Goal: Task Accomplishment & Management: Manage account settings

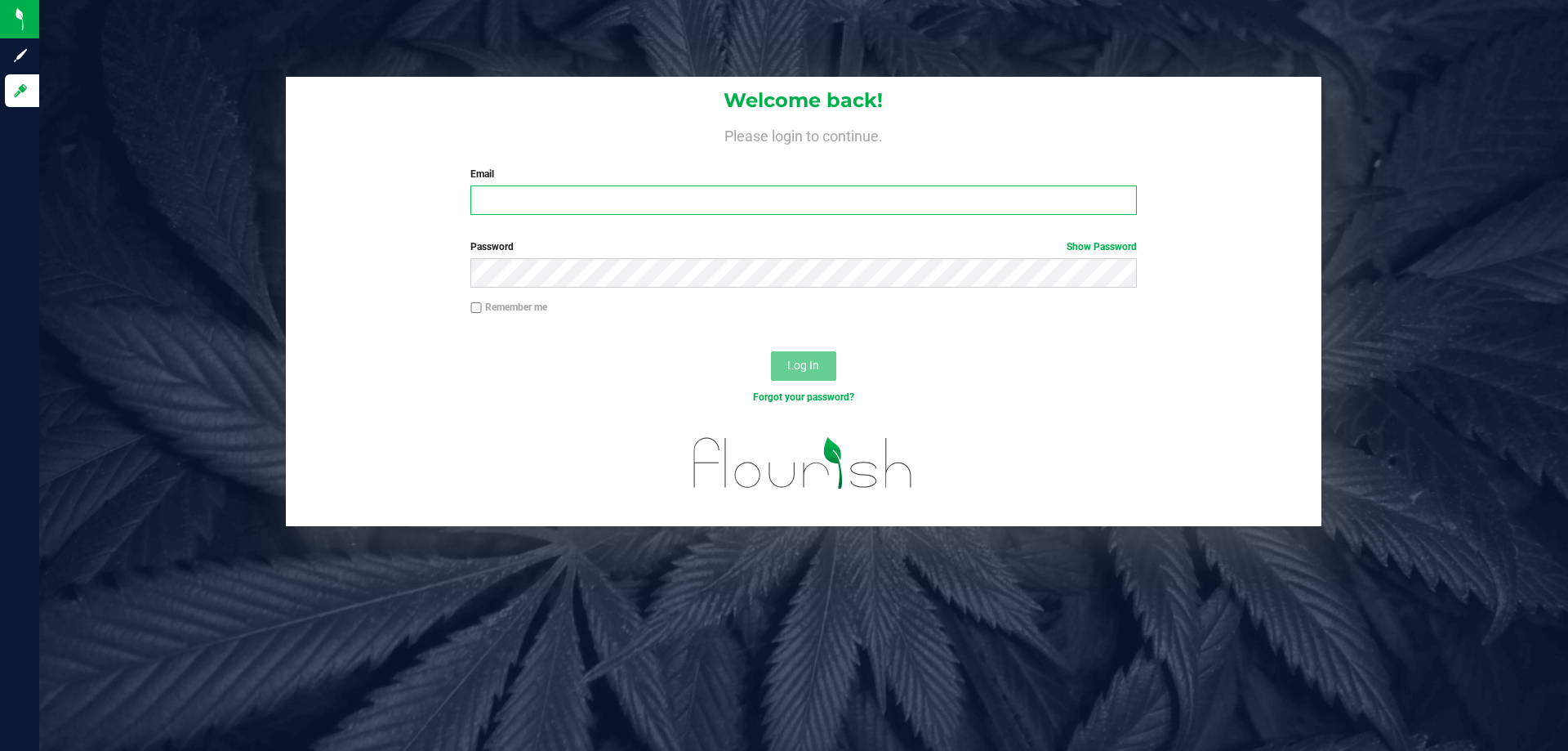
click at [529, 204] on input "Email" at bounding box center [803, 200] width 665 height 29
type input "[EMAIL_ADDRESS][DOMAIN_NAME]"
click at [771, 351] on button "Log In" at bounding box center [804, 366] width 66 height 29
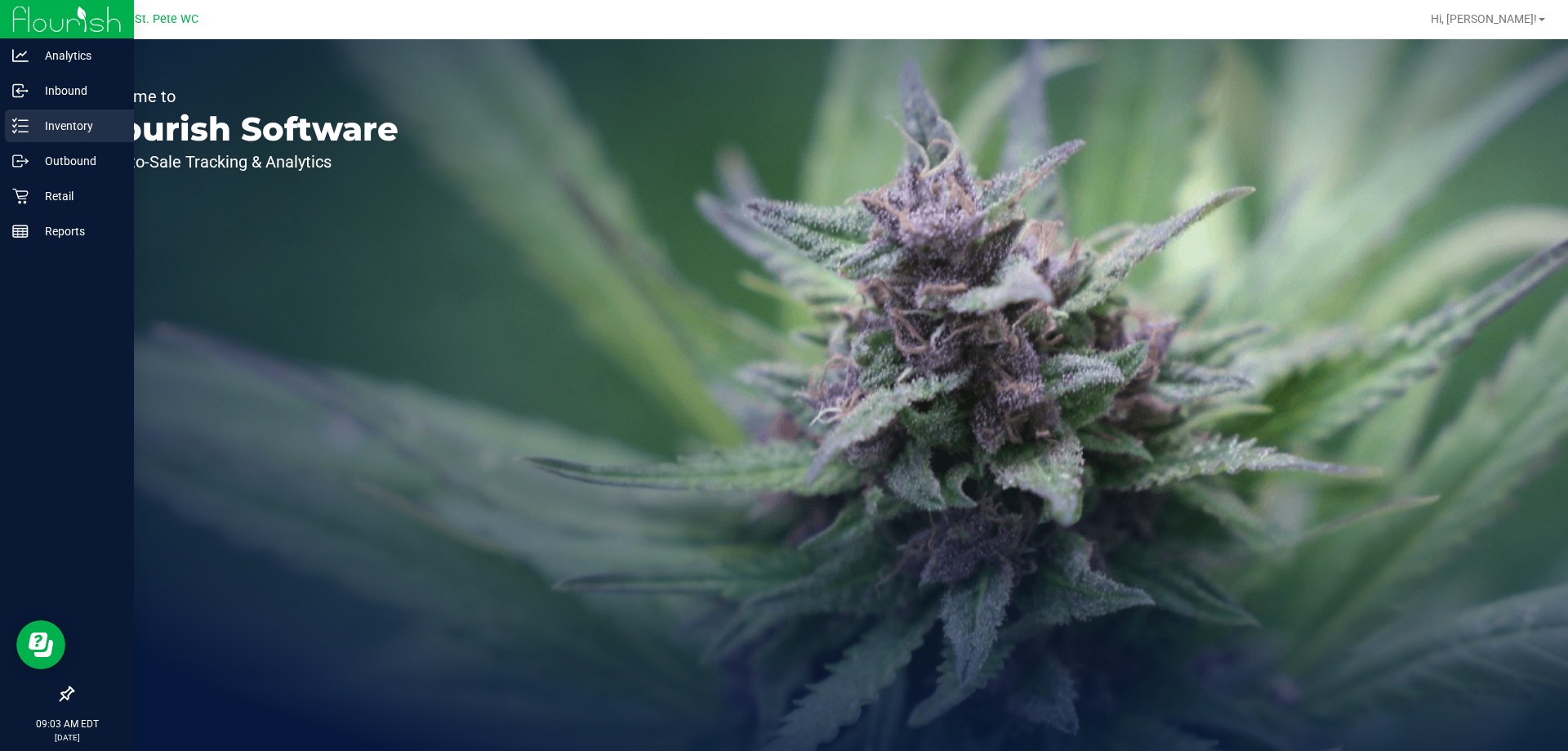
click at [37, 120] on p "Inventory" at bounding box center [77, 125] width 98 height 20
